Goal: Task Accomplishment & Management: Manage account settings

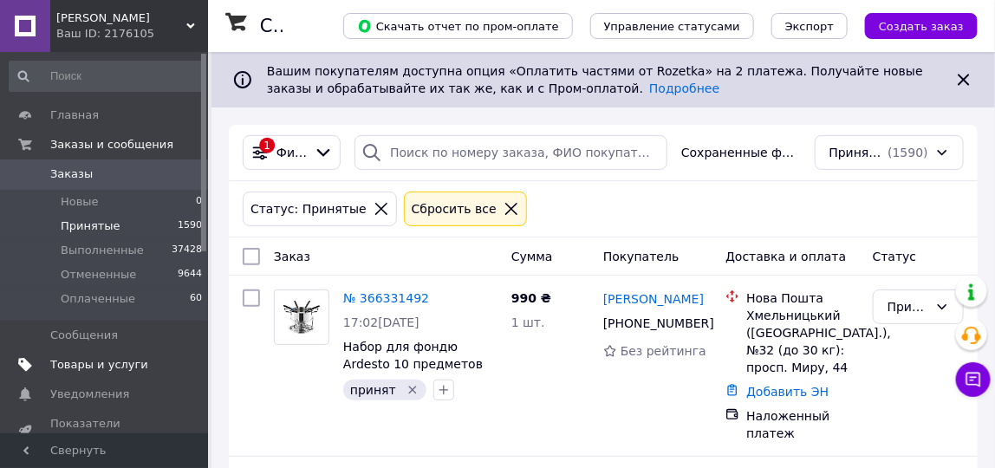
click at [91, 362] on span "Товары и услуги" at bounding box center [99, 365] width 98 height 16
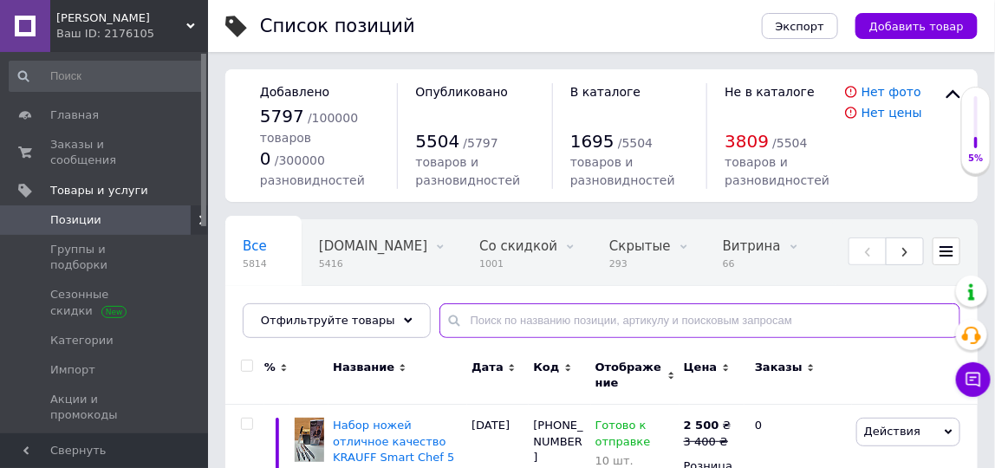
click at [510, 322] on input "text" at bounding box center [700, 320] width 521 height 35
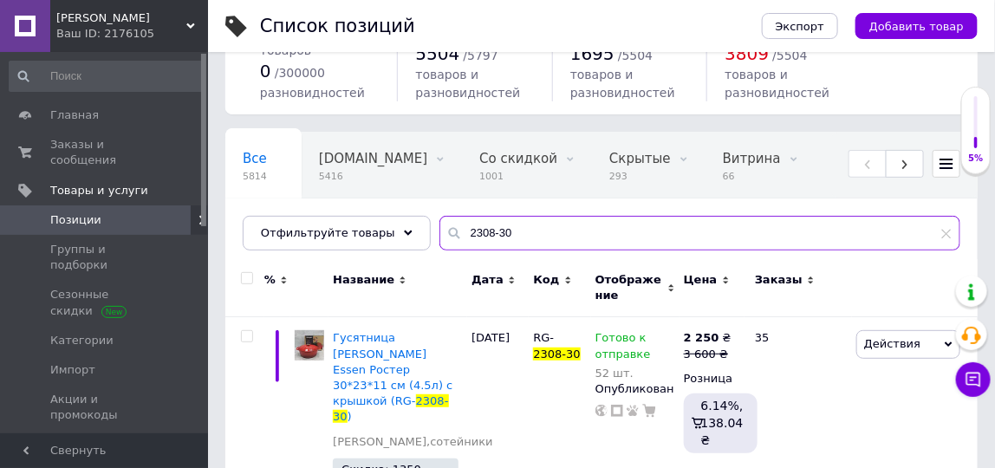
scroll to position [114, 0]
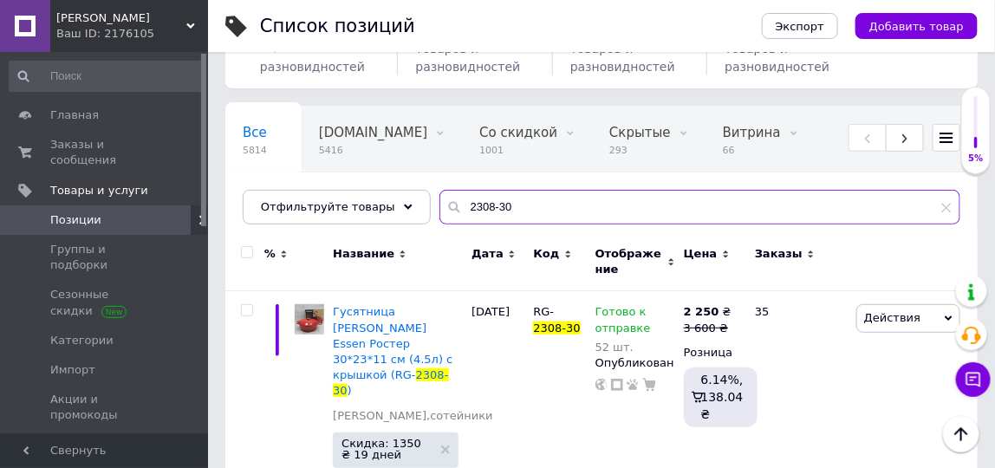
drag, startPoint x: 491, startPoint y: 208, endPoint x: 435, endPoint y: 213, distance: 55.7
click at [440, 213] on div "2308-30" at bounding box center [700, 207] width 521 height 35
type input "2129-39"
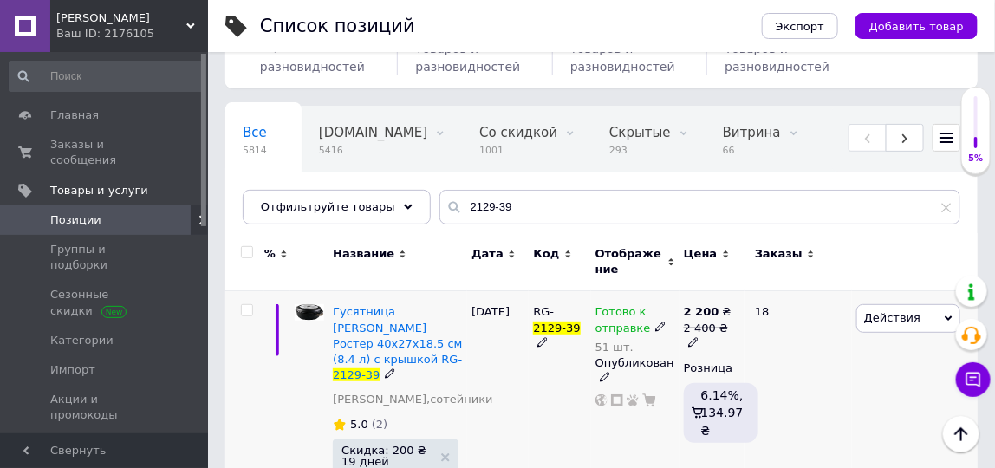
click at [656, 323] on use at bounding box center [661, 327] width 10 height 10
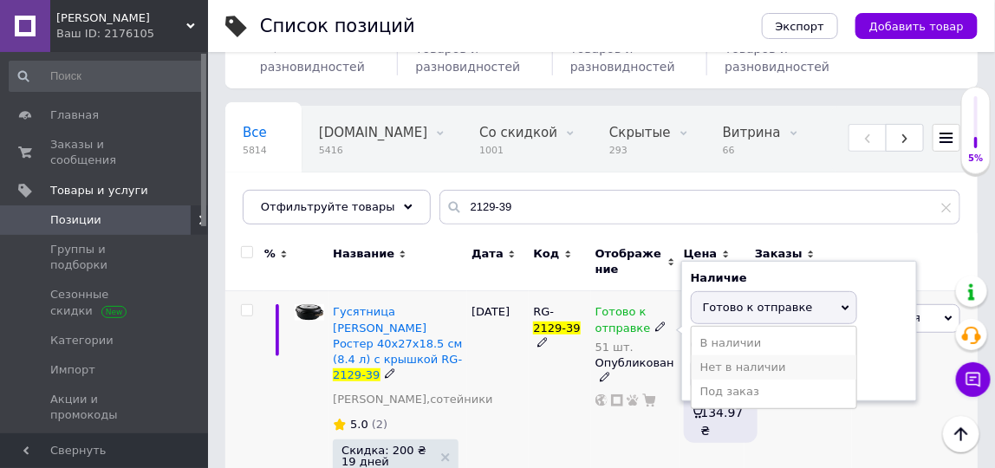
click at [727, 361] on li "Нет в наличии" at bounding box center [774, 367] width 165 height 24
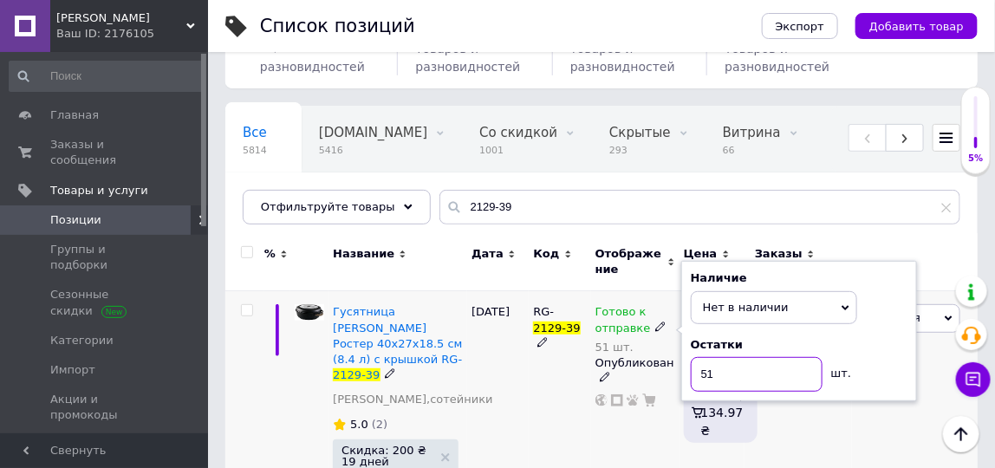
drag, startPoint x: 727, startPoint y: 367, endPoint x: 690, endPoint y: 374, distance: 37.9
click at [690, 374] on div "Наличие Нет в наличии В наличии Под заказ Готово к отправке Остатки 51 шт." at bounding box center [800, 331] width 236 height 140
click at [466, 398] on div "Гусятница [PERSON_NAME] Ростер 40x27x18.5 см (8.4 л) с крышкой RG- 2129-39 [PER…" at bounding box center [398, 426] width 139 height 271
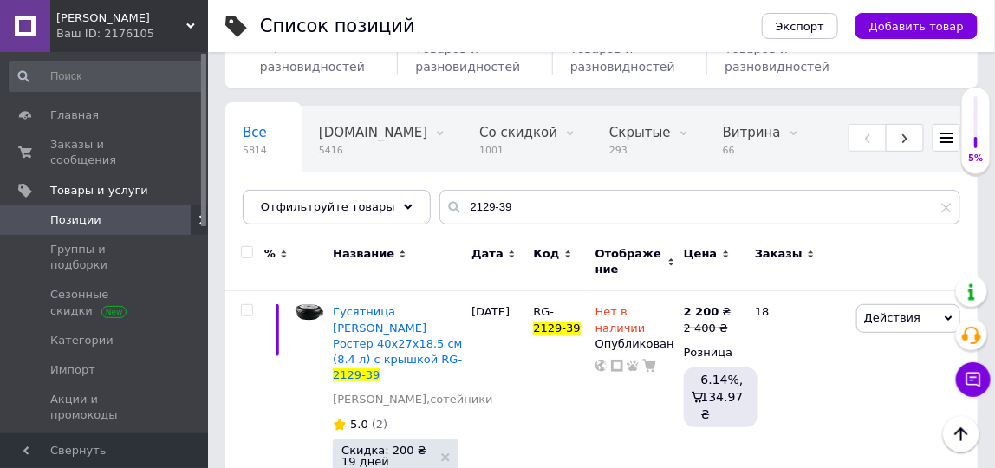
click at [115, 16] on span "[PERSON_NAME]" at bounding box center [121, 18] width 130 height 16
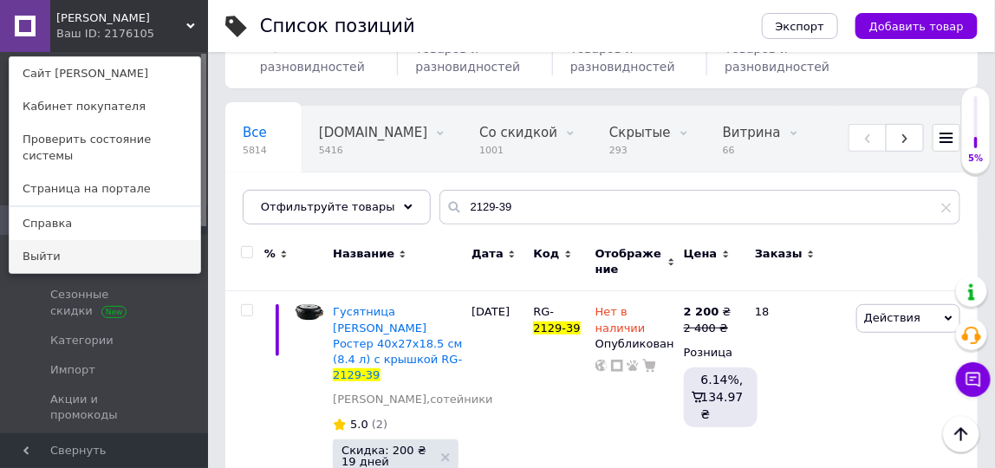
click at [109, 240] on link "Выйти" at bounding box center [105, 256] width 191 height 33
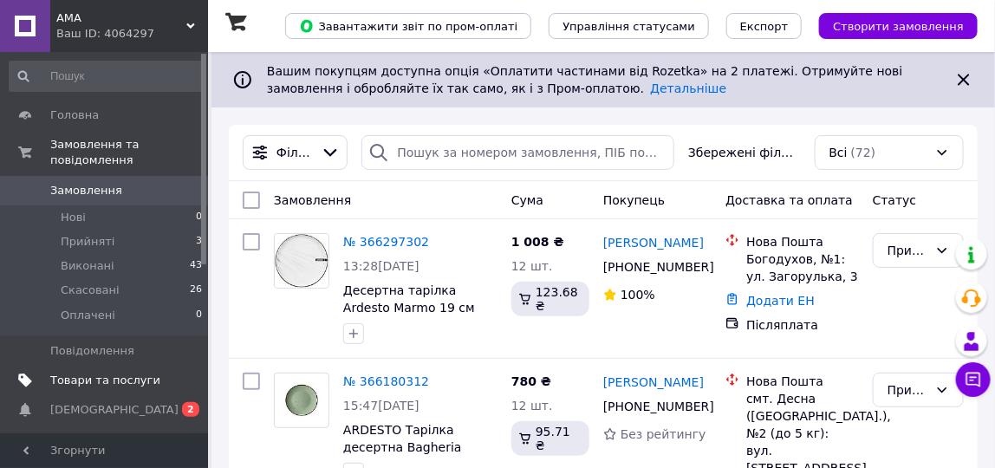
click at [108, 373] on span "Товари та послуги" at bounding box center [105, 381] width 110 height 16
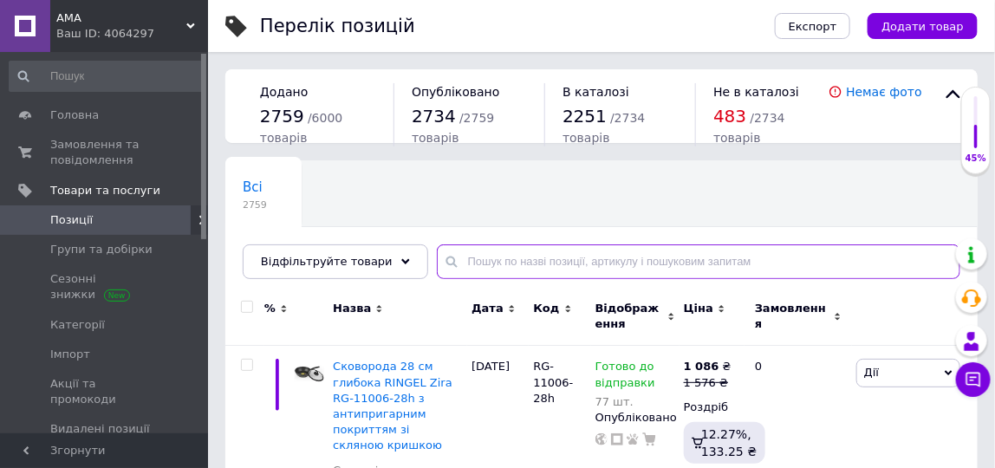
click at [549, 260] on input "text" at bounding box center [699, 262] width 524 height 35
type input "2129-39"
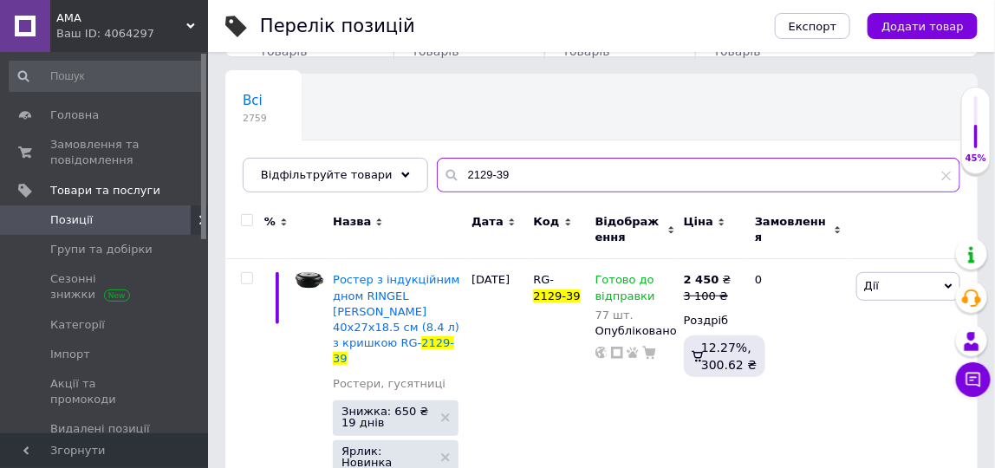
scroll to position [112, 0]
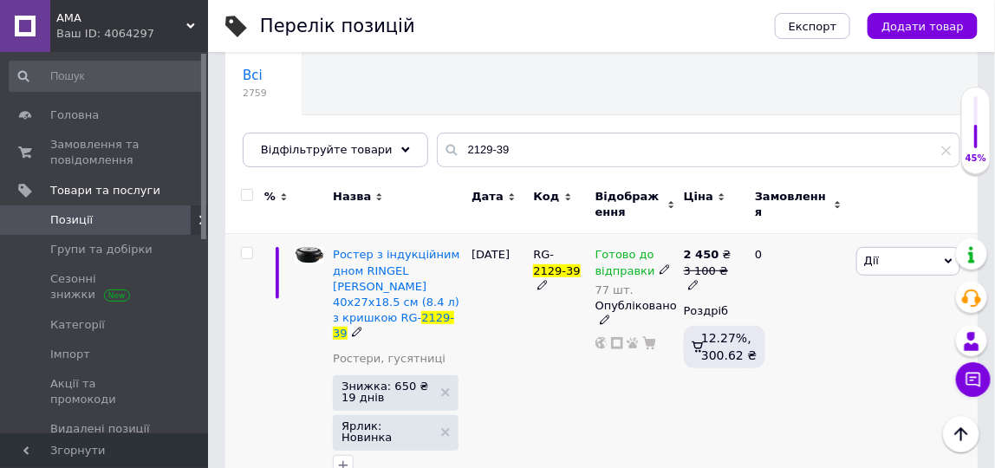
click at [660, 268] on icon at bounding box center [665, 269] width 10 height 10
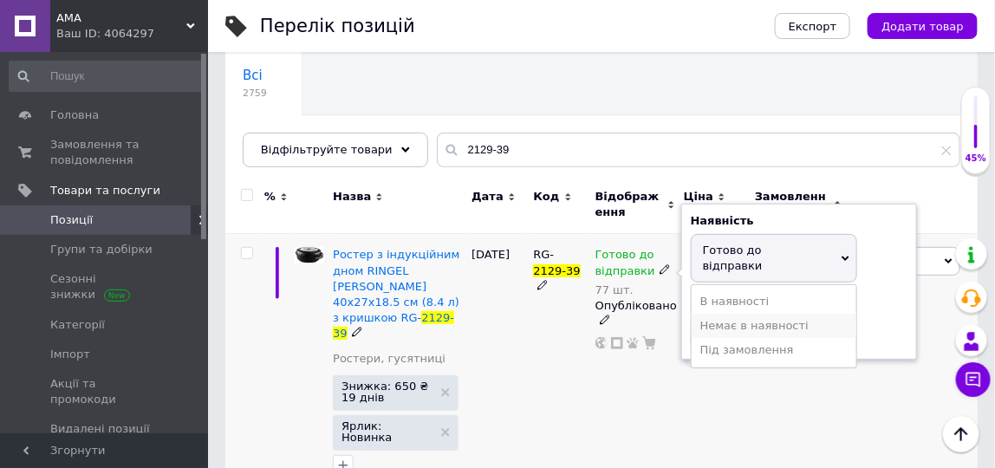
click at [733, 314] on li "Немає в наявності" at bounding box center [774, 326] width 165 height 24
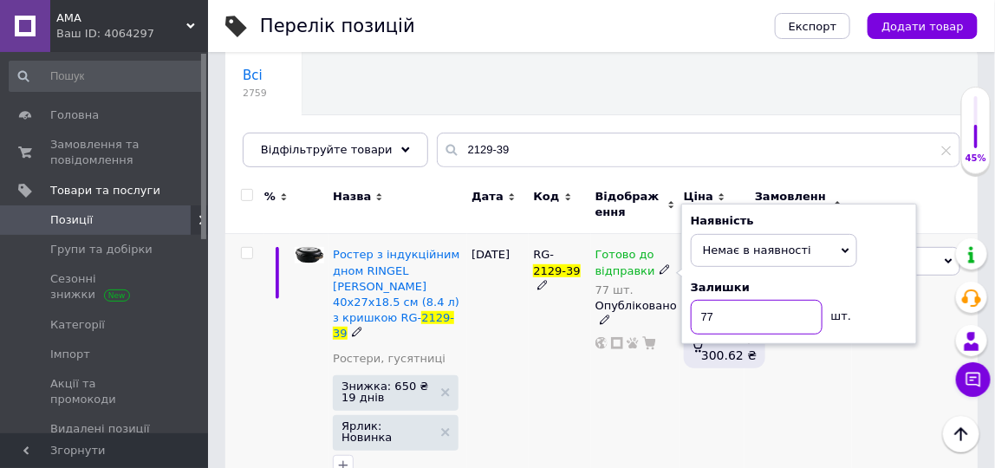
click at [733, 312] on input "77" at bounding box center [757, 317] width 132 height 35
type input "7"
click at [532, 336] on div "RG- 2129-39" at bounding box center [560, 366] width 62 height 264
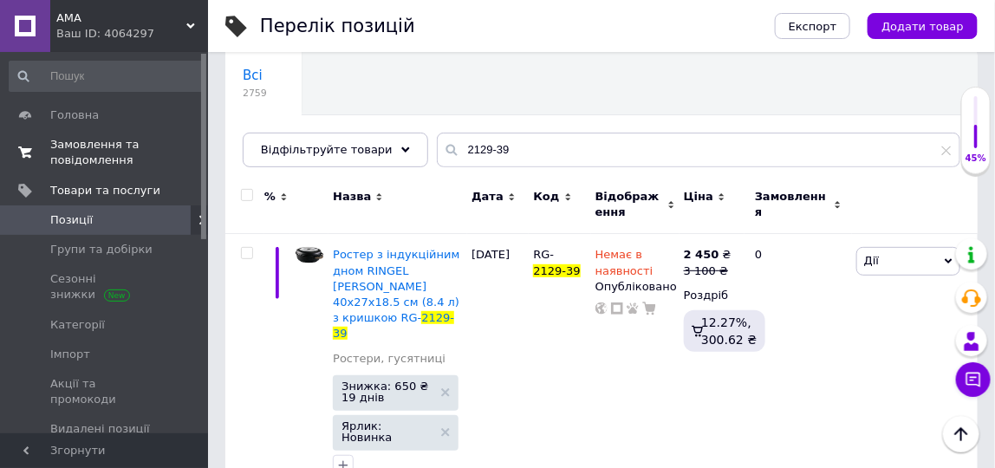
click at [84, 147] on span "Замовлення та повідомлення" at bounding box center [105, 152] width 110 height 31
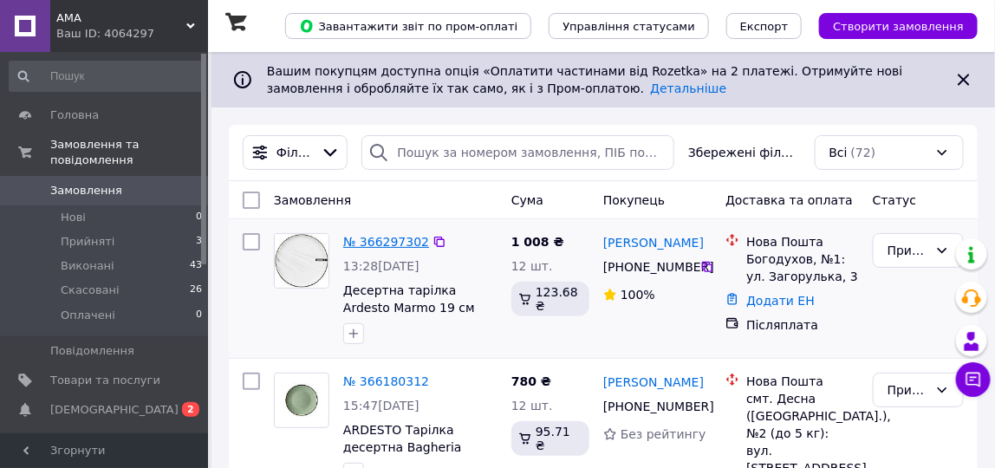
click at [374, 239] on link "№ 366297302" at bounding box center [386, 242] width 86 height 14
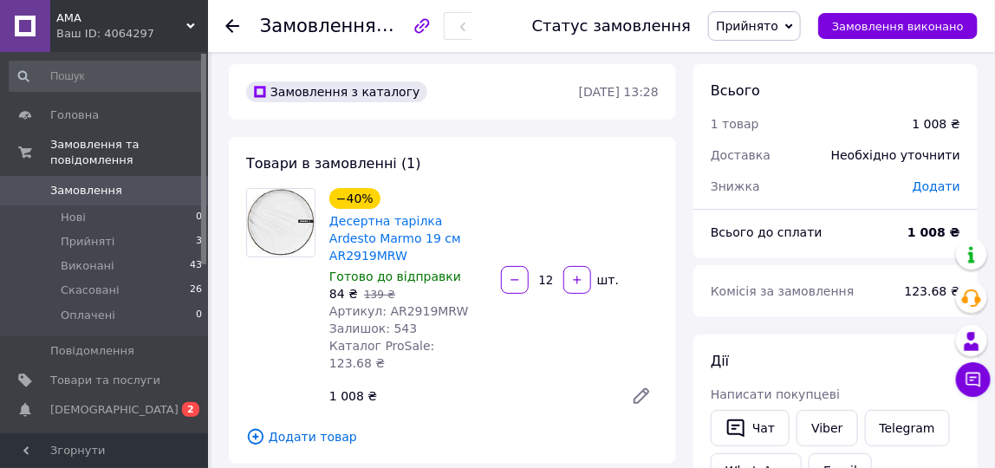
scroll to position [21, 0]
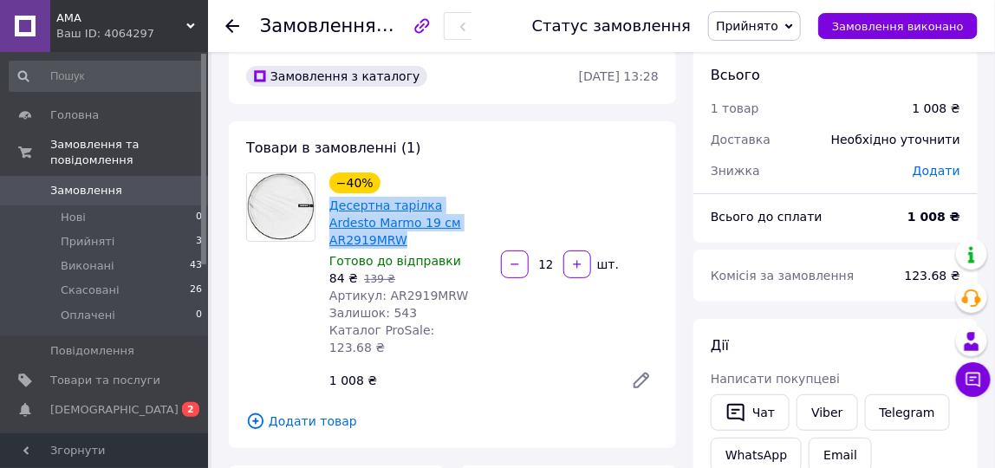
drag, startPoint x: 328, startPoint y: 205, endPoint x: 460, endPoint y: 220, distance: 133.6
click at [476, 219] on div "Десертна тарілка Ardesto Marmo 19 см AR2919MRW" at bounding box center [408, 222] width 161 height 55
copy link "Десертна тарілка Ardesto Marmo 19 см AR2919MRW"
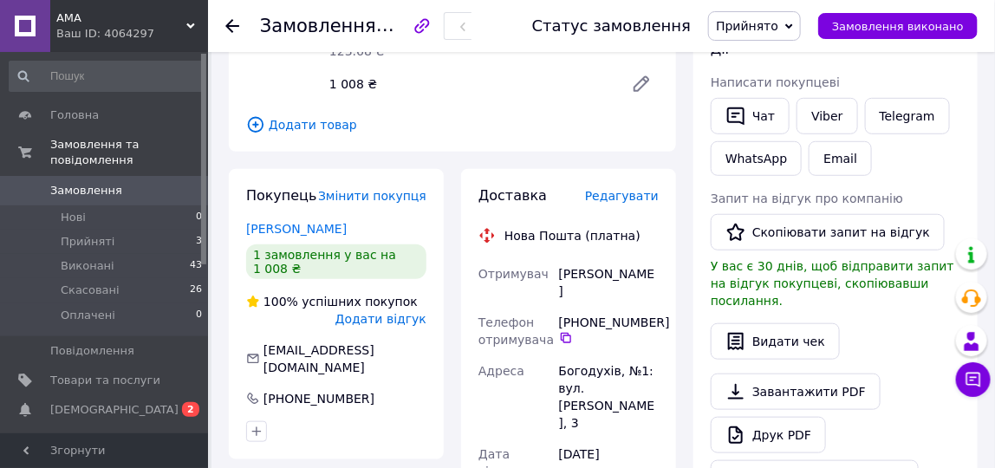
scroll to position [346, 0]
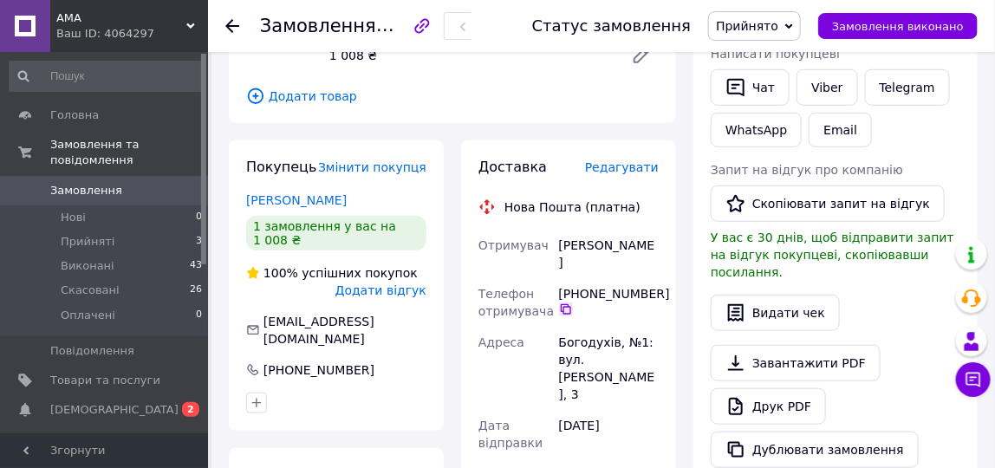
click at [565, 303] on icon at bounding box center [566, 310] width 14 height 14
drag, startPoint x: 560, startPoint y: 207, endPoint x: 626, endPoint y: 212, distance: 66.0
click at [655, 230] on div "Волькова Інна" at bounding box center [609, 254] width 107 height 49
copy div "Волькова Інна"
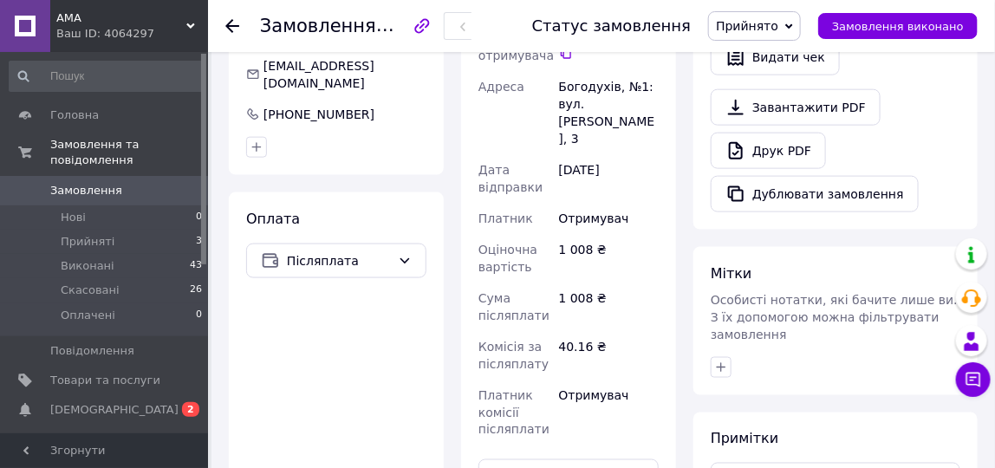
scroll to position [671, 0]
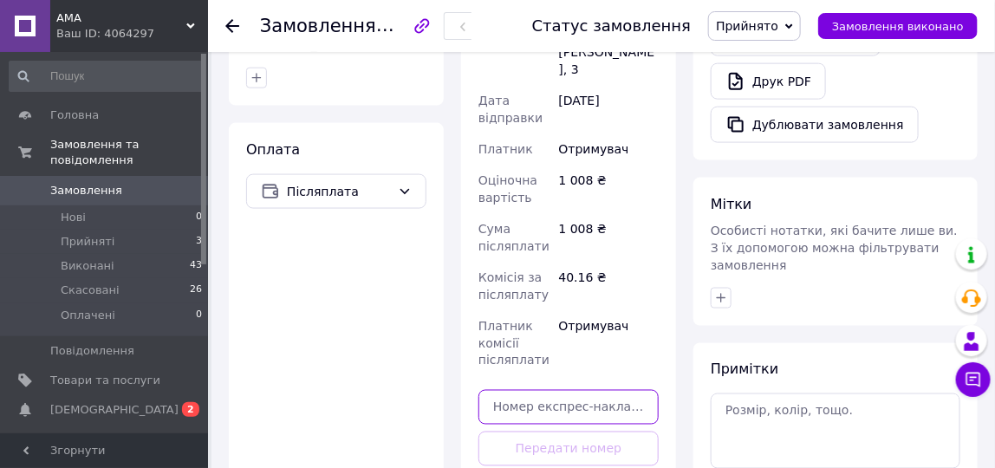
click at [611, 390] on input "text" at bounding box center [569, 407] width 180 height 35
paste input "20400483068577"
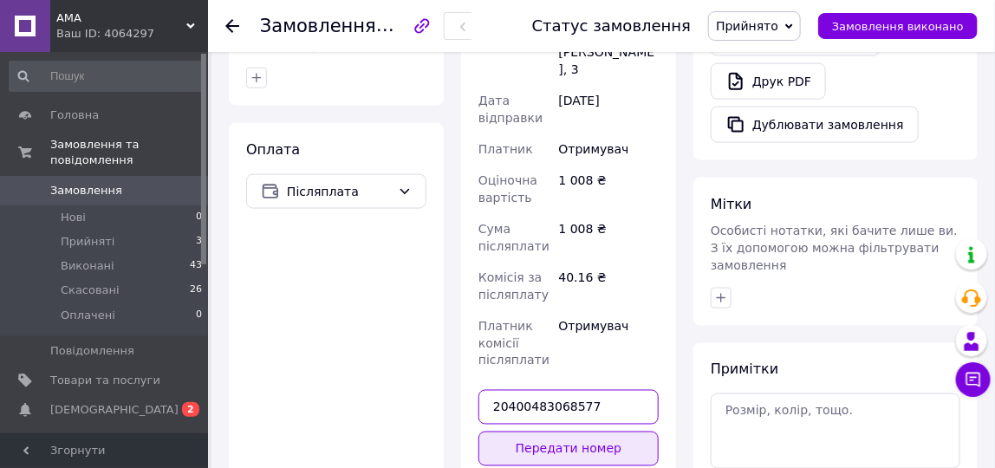
type input "20400483068577"
click at [532, 432] on button "Передати номер" at bounding box center [569, 449] width 180 height 35
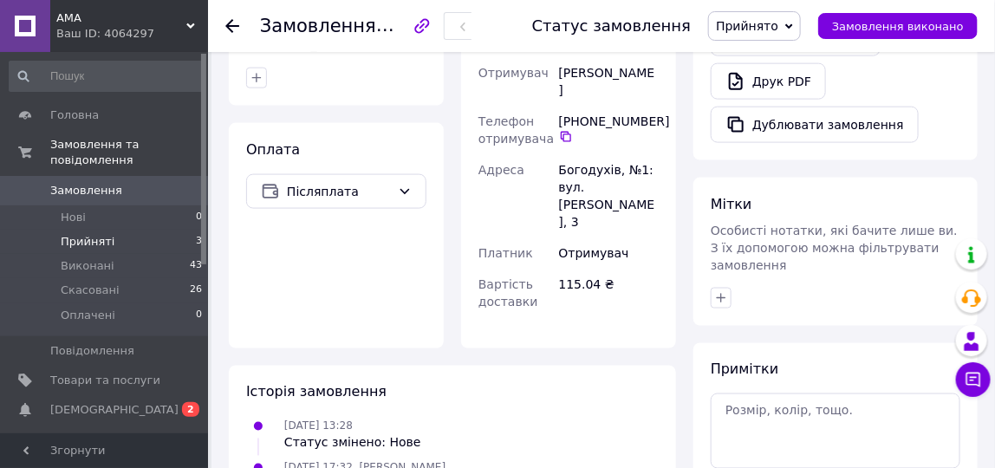
click at [98, 234] on span "Прийняті" at bounding box center [88, 242] width 54 height 16
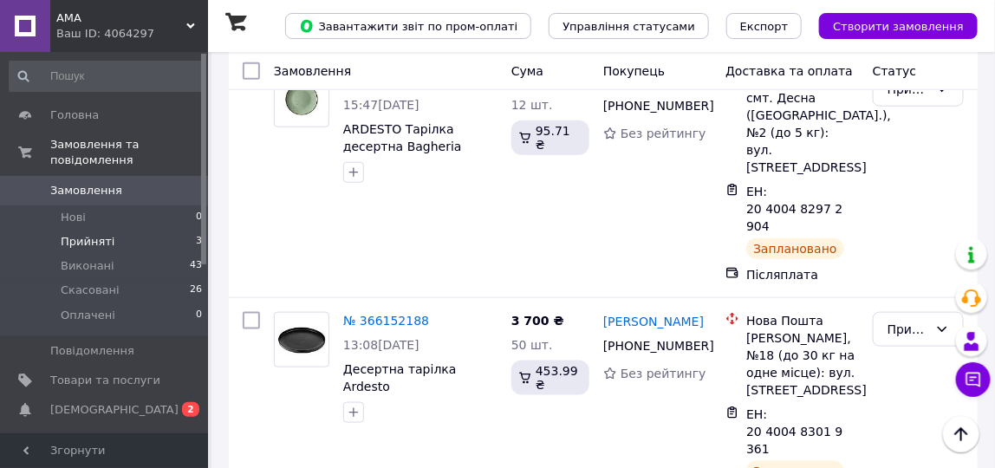
scroll to position [512, 0]
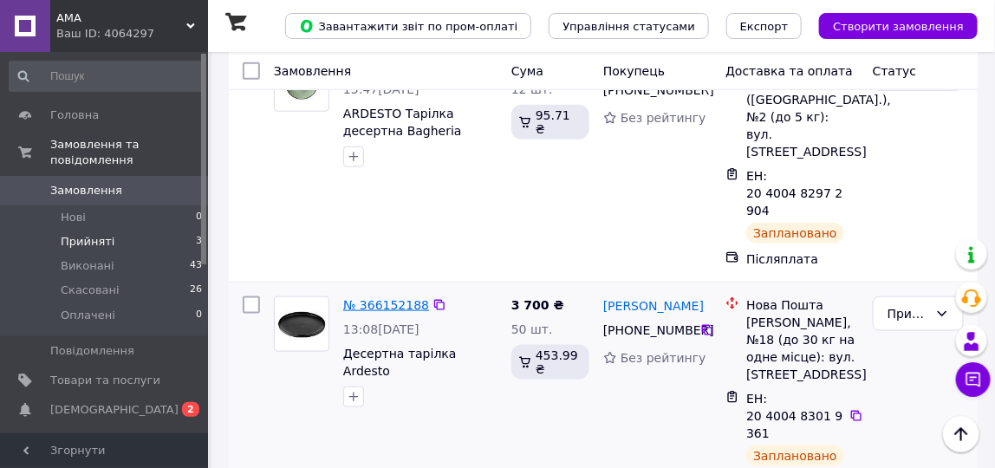
click at [383, 298] on link "№ 366152188" at bounding box center [386, 305] width 86 height 14
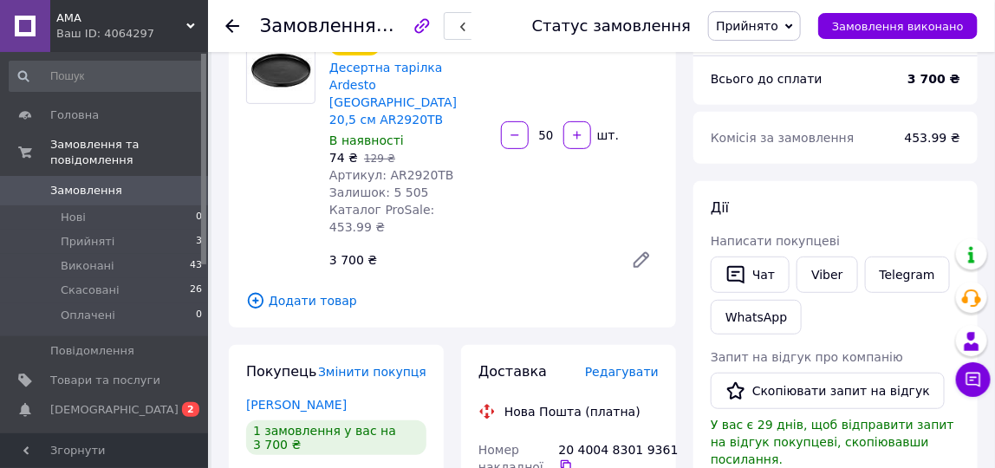
scroll to position [132, 0]
